Goal: Information Seeking & Learning: Learn about a topic

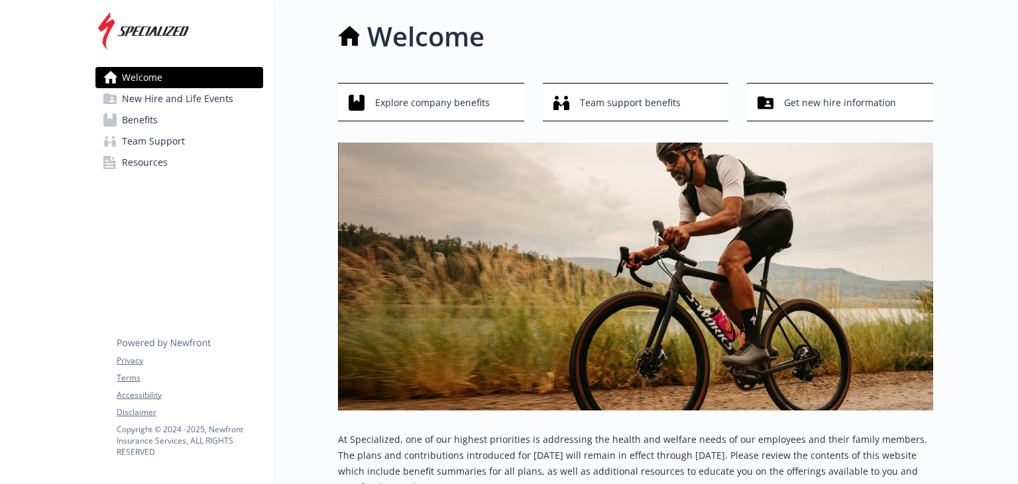
click at [149, 125] on span "Benefits" at bounding box center [140, 119] width 36 height 21
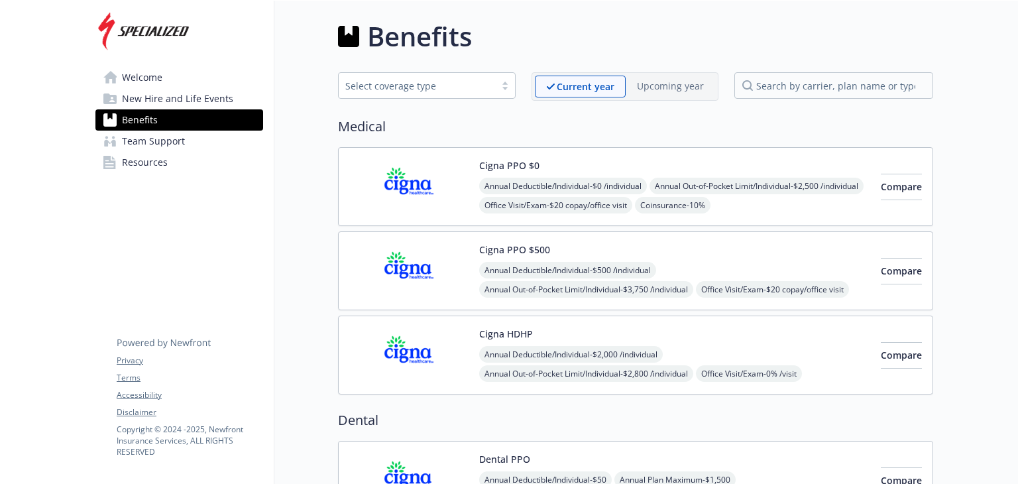
click at [180, 101] on span "New Hire and Life Events" at bounding box center [177, 98] width 111 height 21
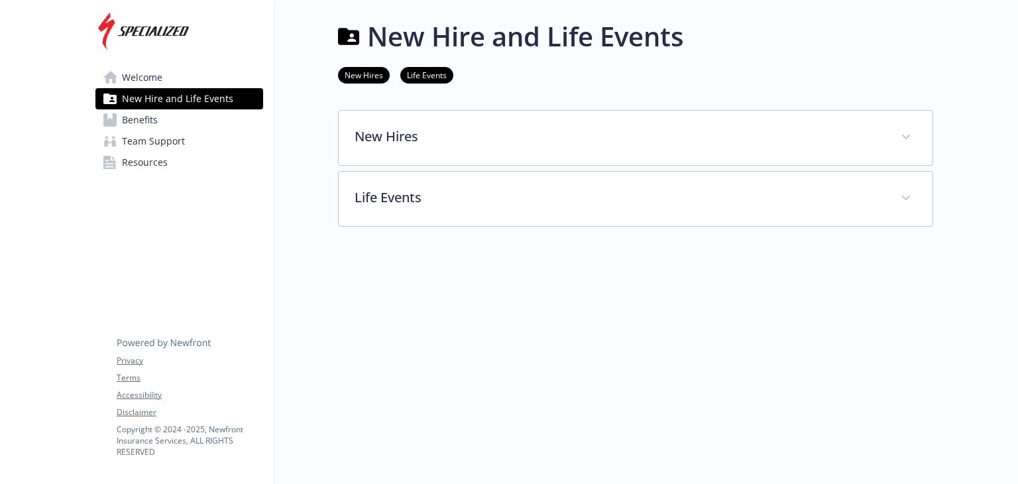
click at [178, 64] on div "Welcome New Hire and Life Events Benefits Team Support Resources Privacy Terms …" at bounding box center [179, 100] width 189 height 199
click at [172, 75] on link "Welcome" at bounding box center [179, 77] width 168 height 21
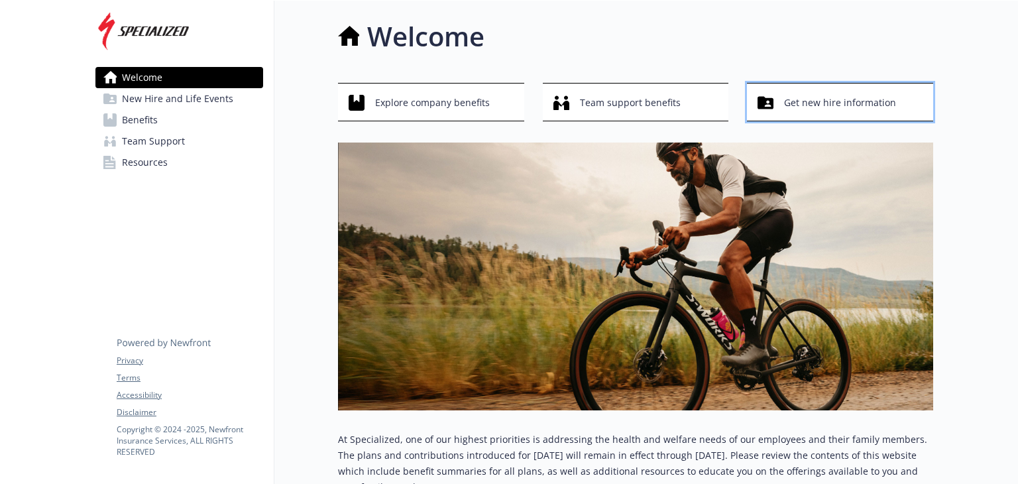
click at [867, 99] on span "Get new hire information" at bounding box center [840, 102] width 112 height 25
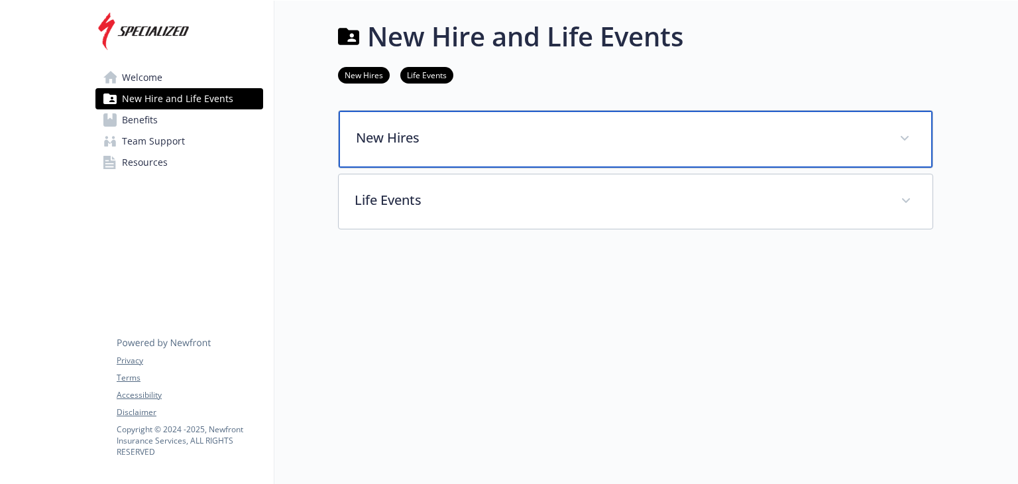
click at [837, 130] on p "New Hires" at bounding box center [619, 138] width 527 height 20
